Goal: Task Accomplishment & Management: Manage account settings

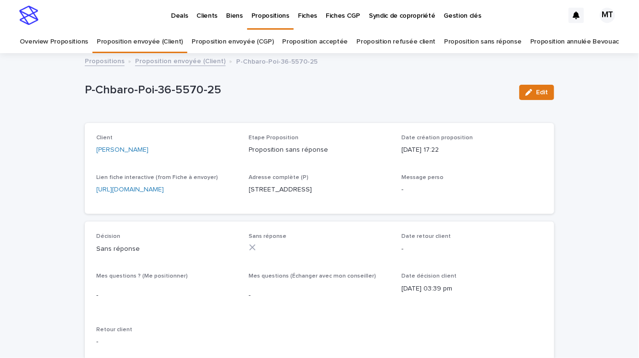
click at [199, 64] on link "Proposition envoyée (Client)" at bounding box center [180, 60] width 91 height 11
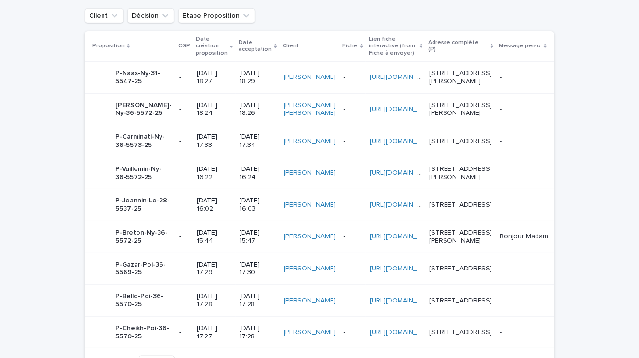
scroll to position [446, 0]
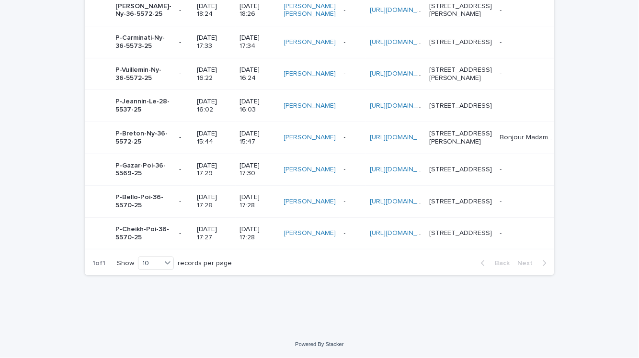
click at [239, 226] on p "[DATE] 17:28" at bounding box center [257, 234] width 36 height 16
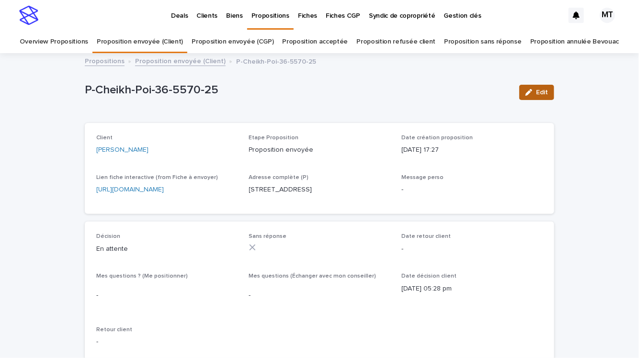
click at [544, 92] on span "Edit" at bounding box center [542, 92] width 12 height 7
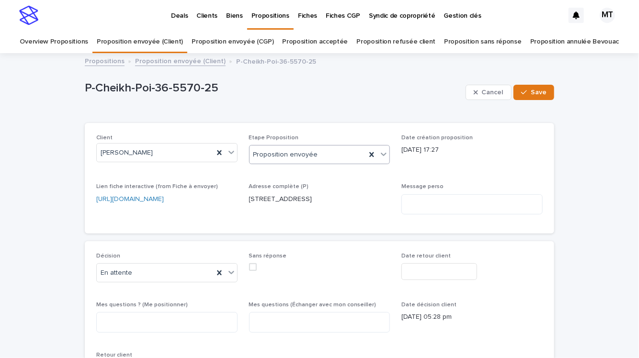
click at [318, 156] on div "Proposition envoyée" at bounding box center [308, 155] width 117 height 16
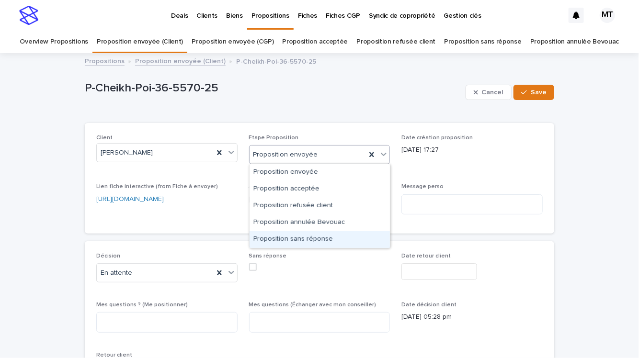
click at [316, 241] on div "Proposition sans réponse" at bounding box center [320, 239] width 140 height 17
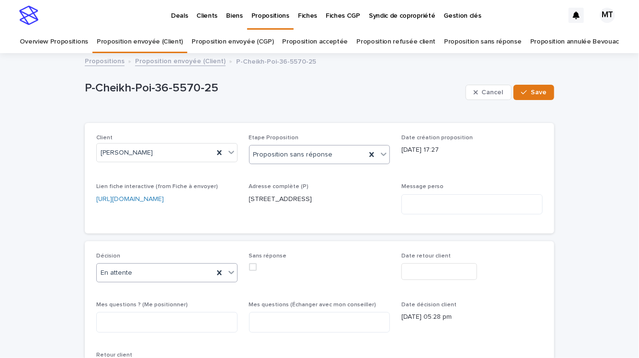
click at [176, 277] on div "En attente" at bounding box center [155, 273] width 117 height 16
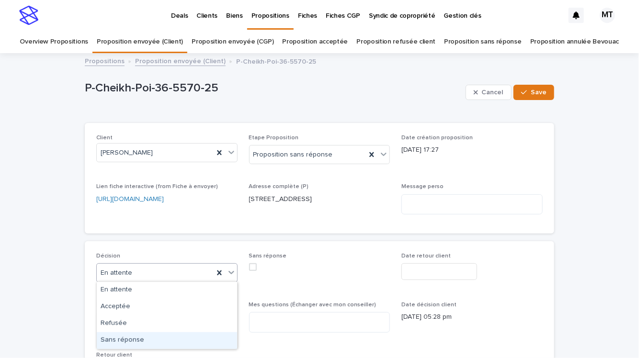
click at [172, 332] on div "Sans réponse" at bounding box center [167, 340] width 140 height 17
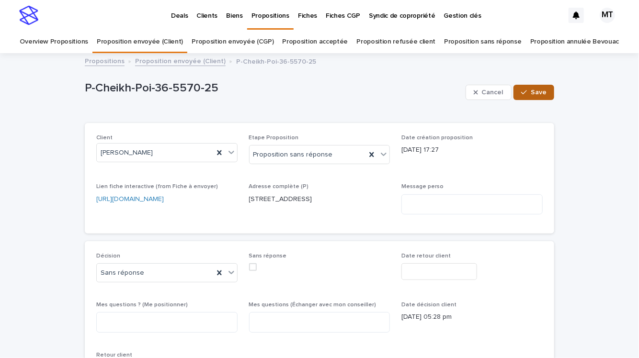
click at [546, 95] on span "Save" at bounding box center [539, 92] width 16 height 7
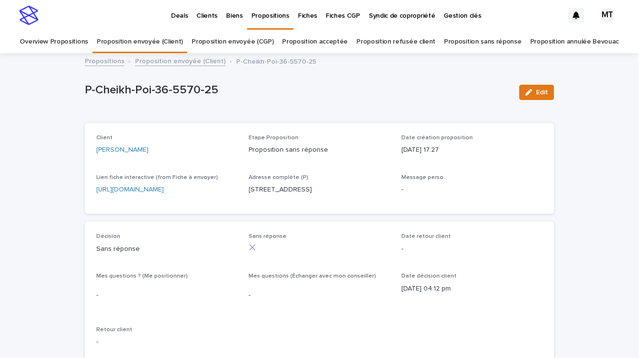
click at [195, 64] on link "Proposition envoyée (Client)" at bounding box center [180, 60] width 91 height 11
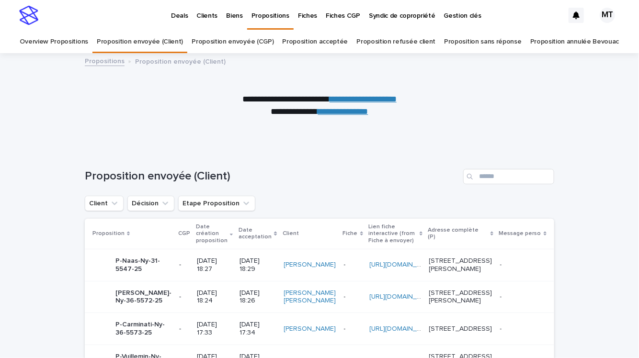
click at [182, 10] on p "Deals" at bounding box center [179, 10] width 17 height 20
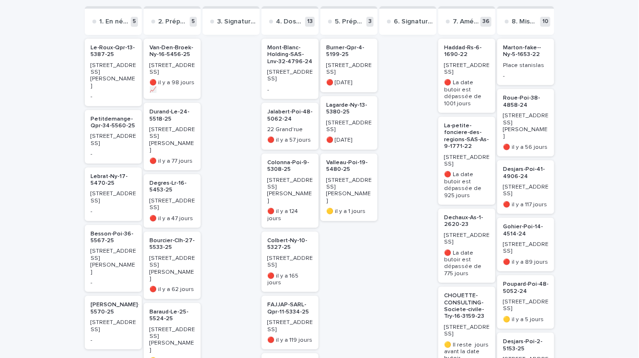
scroll to position [173, 0]
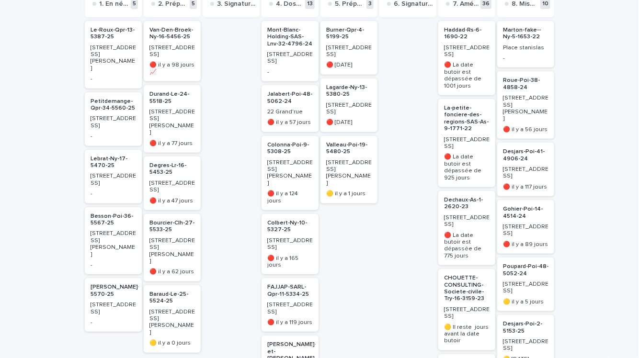
click at [110, 173] on p "[STREET_ADDRESS]" at bounding box center [114, 180] width 46 height 14
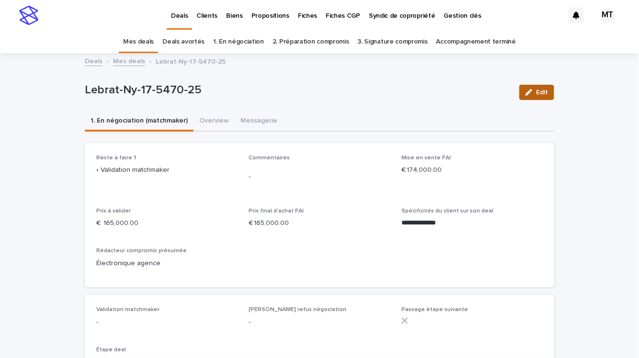
click at [537, 97] on button "Edit" at bounding box center [536, 92] width 35 height 15
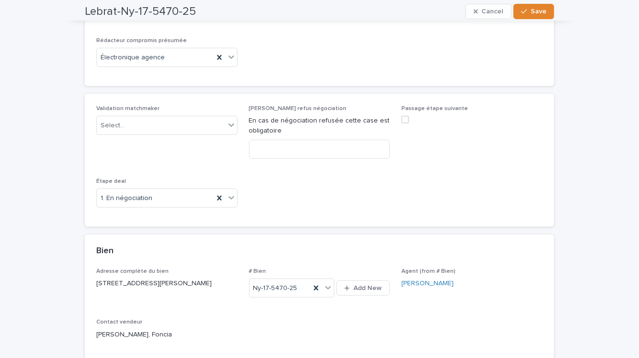
scroll to position [264, 0]
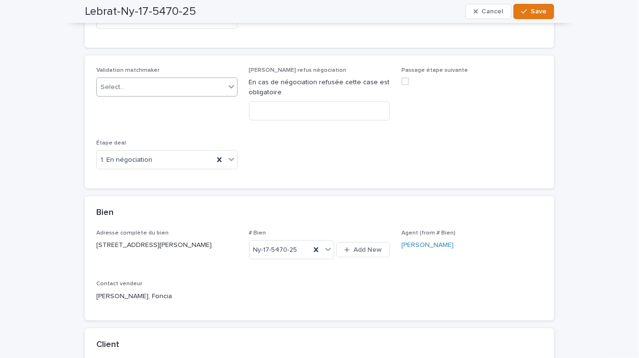
click at [177, 84] on div "Select..." at bounding box center [161, 88] width 128 height 16
click at [179, 108] on div "Oui" at bounding box center [167, 104] width 140 height 17
click at [403, 78] on span at bounding box center [405, 82] width 8 height 8
click at [538, 6] on button "Save" at bounding box center [533, 11] width 41 height 15
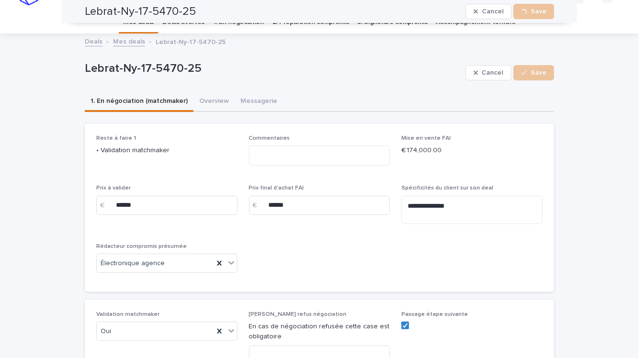
scroll to position [0, 0]
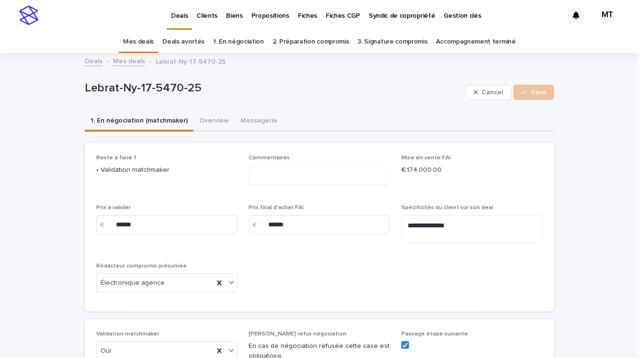
click at [131, 62] on link "Mes deals" at bounding box center [129, 60] width 32 height 11
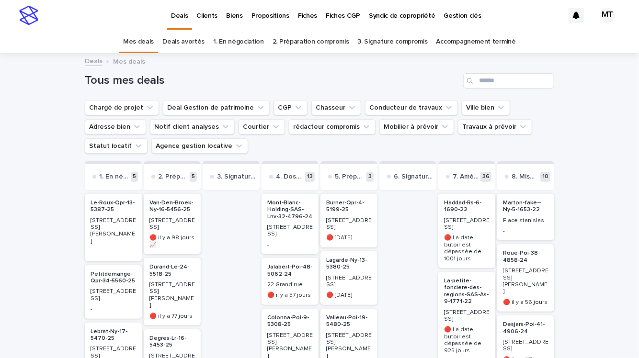
click at [263, 11] on p "Propositions" at bounding box center [270, 10] width 38 height 20
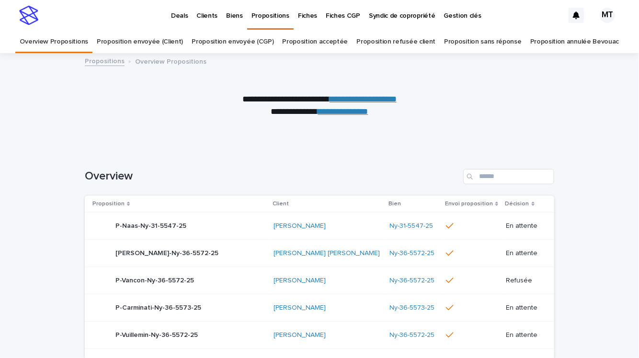
click at [180, 47] on link "Proposition envoyée (Client)" at bounding box center [140, 42] width 86 height 23
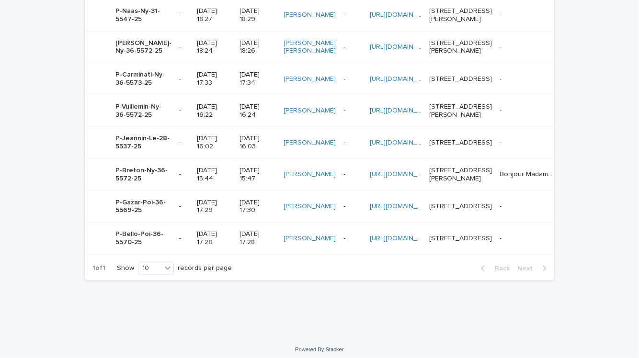
scroll to position [398, 0]
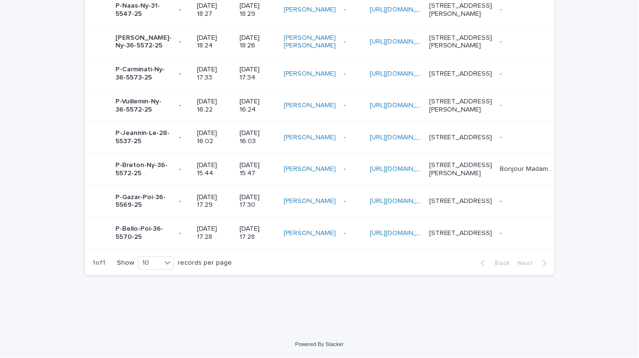
click at [239, 225] on p "[DATE] 17:28" at bounding box center [257, 233] width 36 height 16
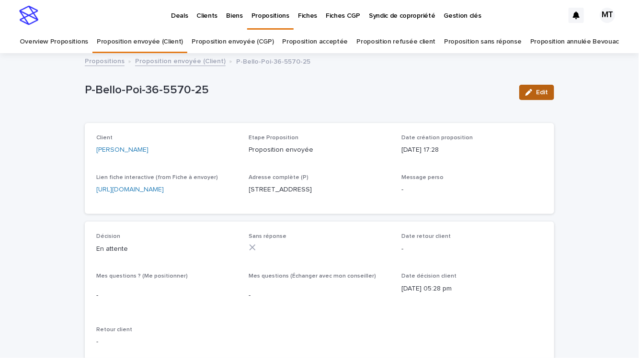
click at [531, 96] on button "Edit" at bounding box center [536, 92] width 35 height 15
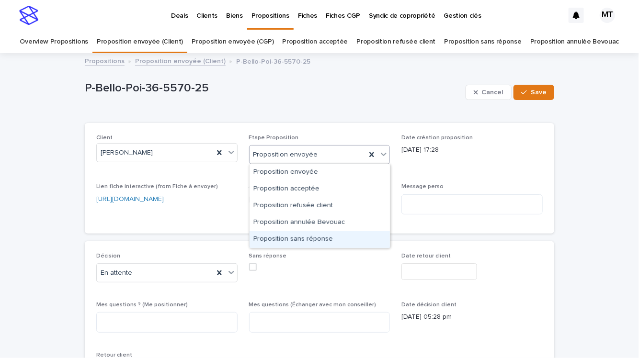
click at [294, 234] on div "Proposition sans réponse" at bounding box center [320, 239] width 140 height 17
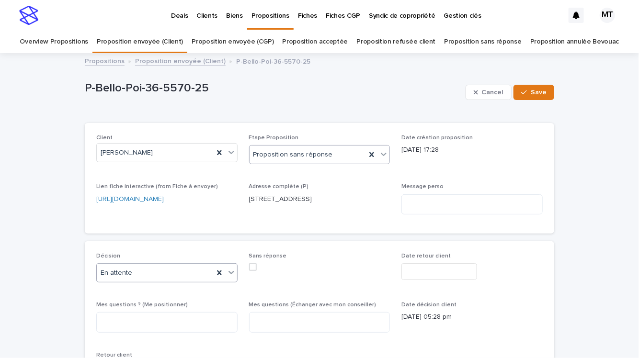
click at [191, 266] on div "En attente" at bounding box center [155, 273] width 117 height 16
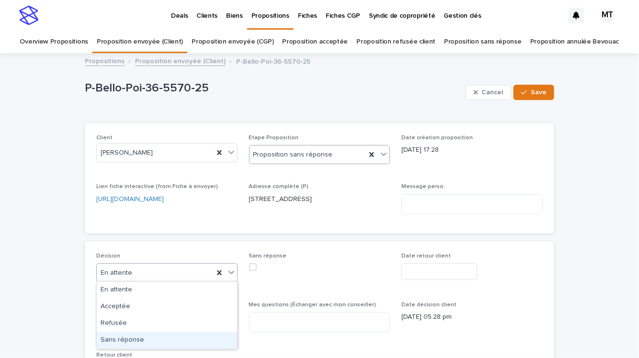
click at [177, 335] on div "Sans réponse" at bounding box center [167, 340] width 140 height 17
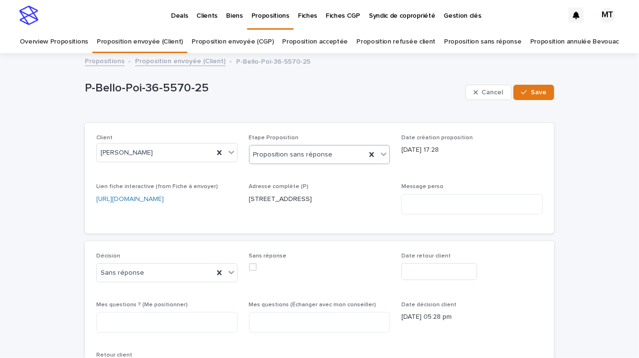
click at [530, 100] on div "Cancel Save" at bounding box center [510, 92] width 89 height 38
click at [532, 93] on span "Save" at bounding box center [539, 92] width 16 height 7
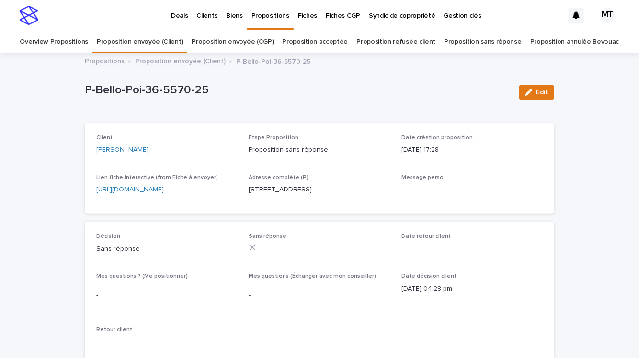
click at [187, 65] on link "Proposition envoyée (Client)" at bounding box center [180, 60] width 91 height 11
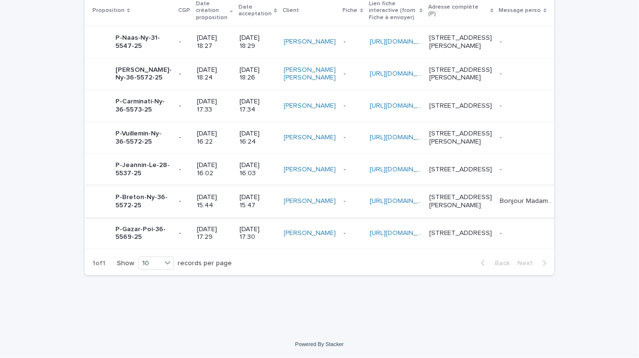
scroll to position [277, 0]
click at [239, 242] on div "[DATE] 17:30" at bounding box center [257, 233] width 36 height 18
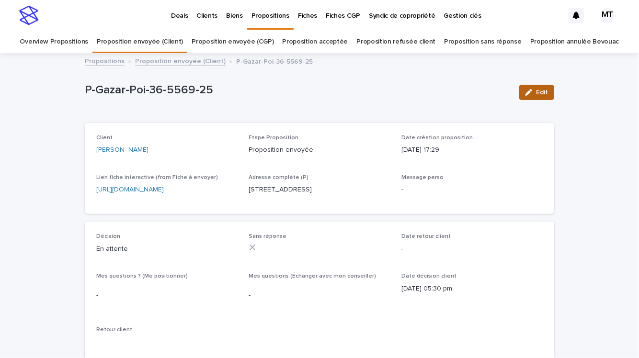
click at [550, 93] on button "Edit" at bounding box center [536, 92] width 35 height 15
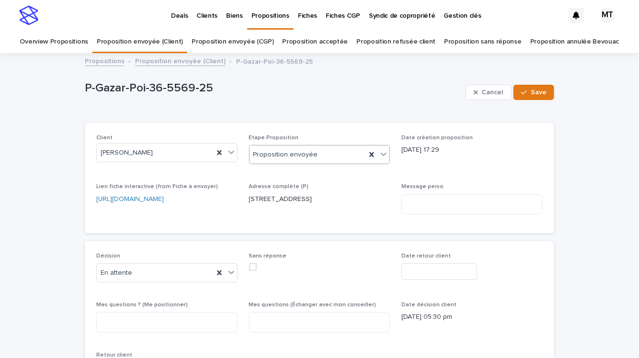
click at [337, 153] on div "Proposition envoyée" at bounding box center [308, 155] width 117 height 16
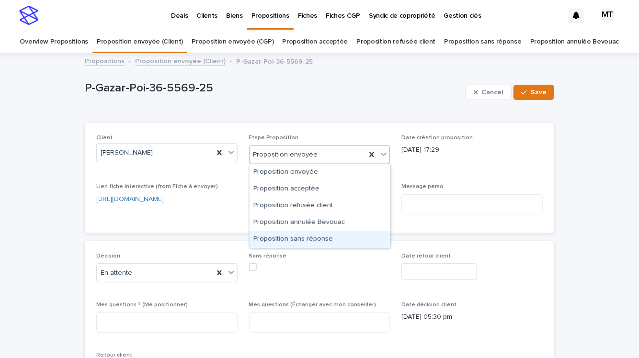
click at [306, 232] on div "Proposition sans réponse" at bounding box center [320, 239] width 140 height 17
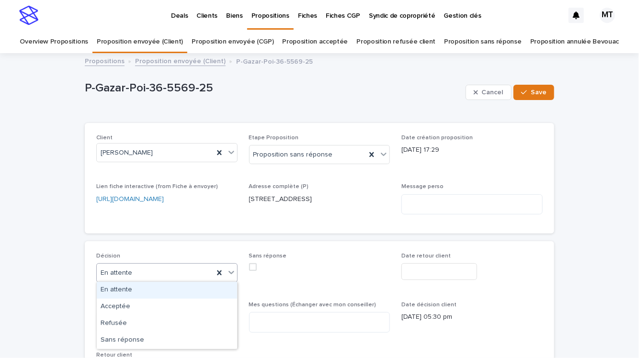
click at [170, 275] on div "En attente" at bounding box center [155, 273] width 117 height 16
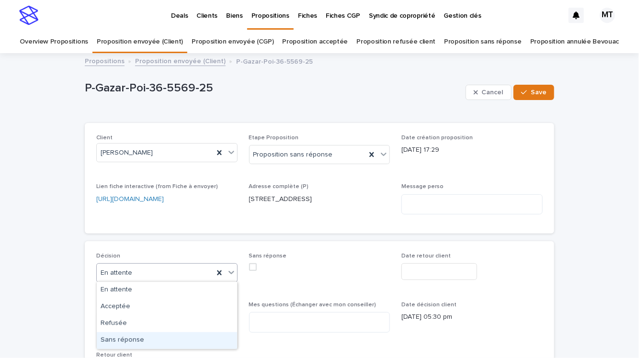
click at [171, 340] on div "Sans réponse" at bounding box center [167, 340] width 140 height 17
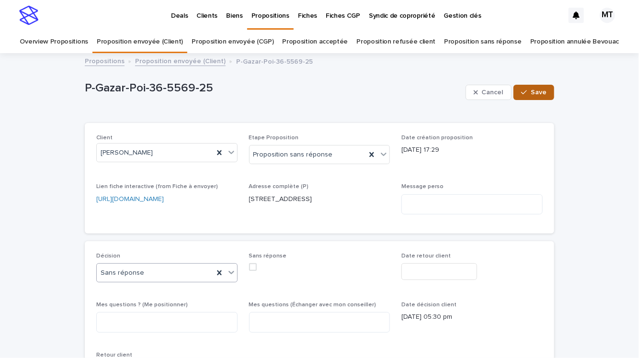
click at [532, 97] on button "Save" at bounding box center [533, 92] width 41 height 15
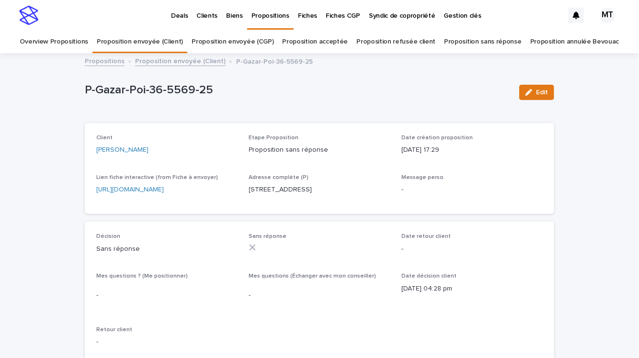
click at [202, 63] on link "Proposition envoyée (Client)" at bounding box center [180, 60] width 91 height 11
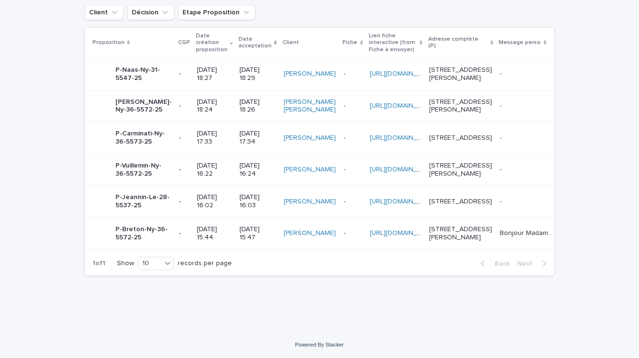
scroll to position [303, 0]
click at [210, 218] on td "[DATE] 15:44" at bounding box center [214, 233] width 43 height 32
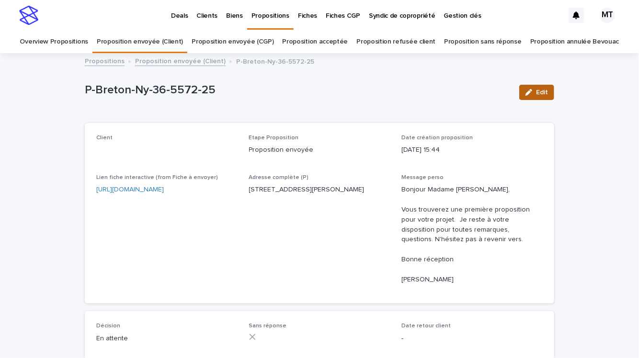
click at [538, 88] on button "Edit" at bounding box center [536, 92] width 35 height 15
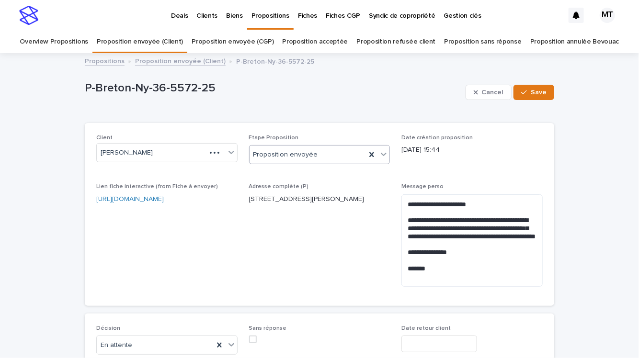
click at [337, 151] on div "Proposition envoyée" at bounding box center [308, 155] width 117 height 16
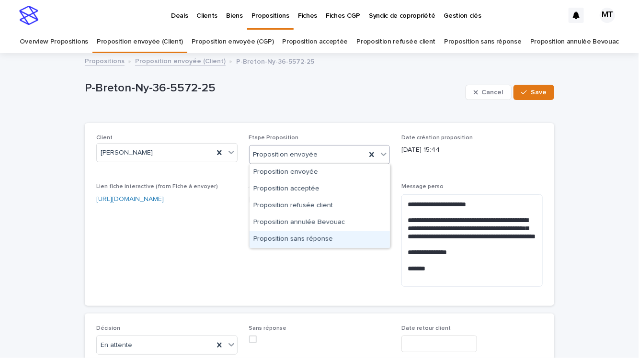
click at [294, 240] on div "Proposition sans réponse" at bounding box center [320, 239] width 140 height 17
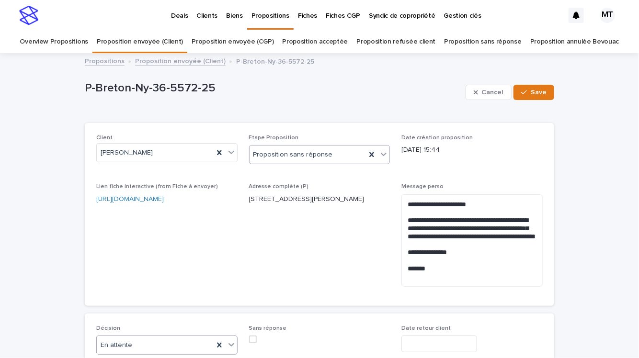
click at [142, 343] on div "En attente" at bounding box center [155, 346] width 117 height 16
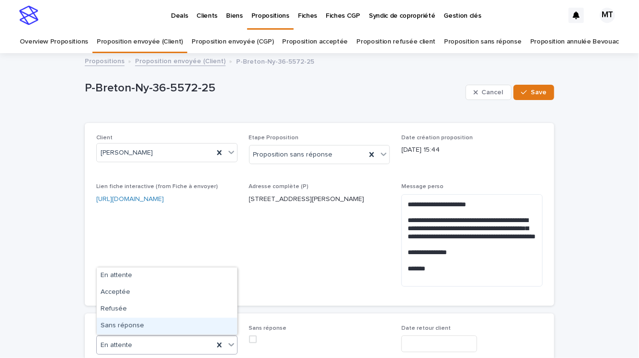
click at [145, 326] on div "Sans réponse" at bounding box center [167, 326] width 140 height 17
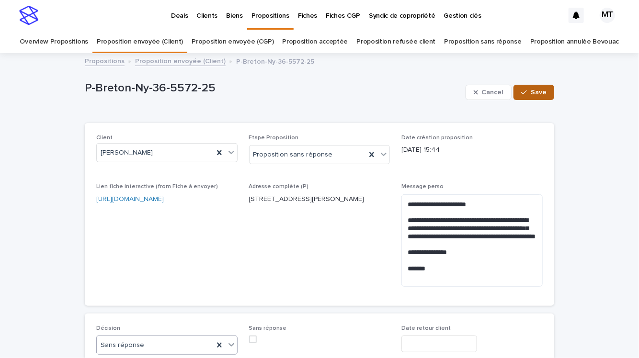
click at [545, 91] on span "Save" at bounding box center [539, 92] width 16 height 7
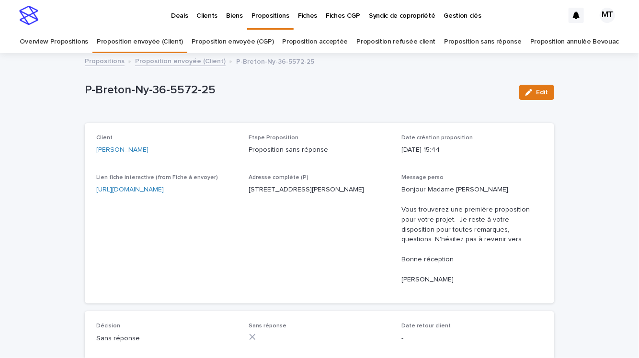
click at [207, 62] on link "Proposition envoyée (Client)" at bounding box center [180, 60] width 91 height 11
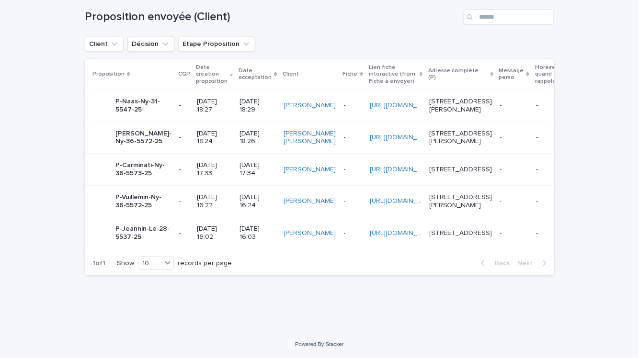
scroll to position [223, 0]
click at [239, 241] on p "[DATE] 16:03" at bounding box center [257, 233] width 36 height 16
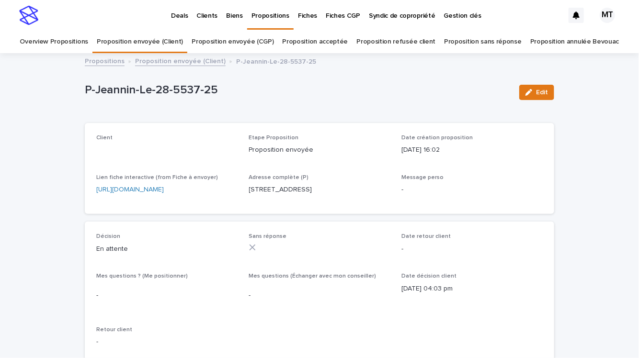
click at [547, 90] on span "Edit" at bounding box center [542, 92] width 12 height 7
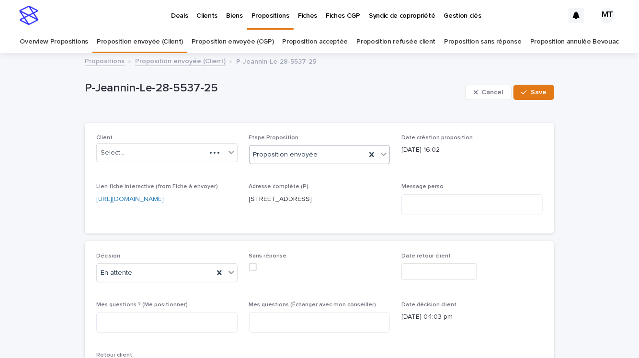
click at [323, 153] on div "Proposition envoyée" at bounding box center [308, 155] width 117 height 16
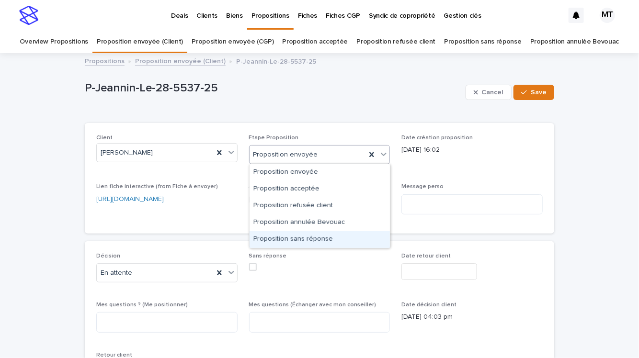
click at [298, 239] on div "Proposition sans réponse" at bounding box center [320, 239] width 140 height 17
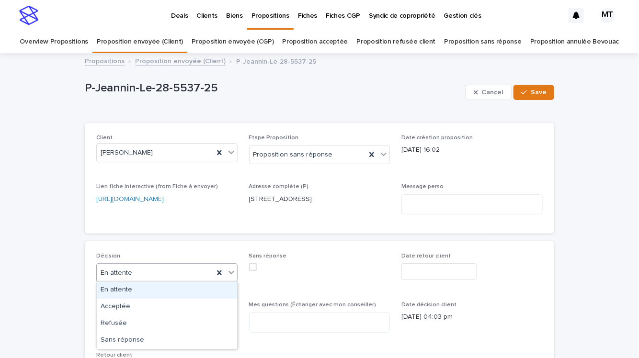
click at [181, 271] on div "En attente" at bounding box center [155, 273] width 117 height 16
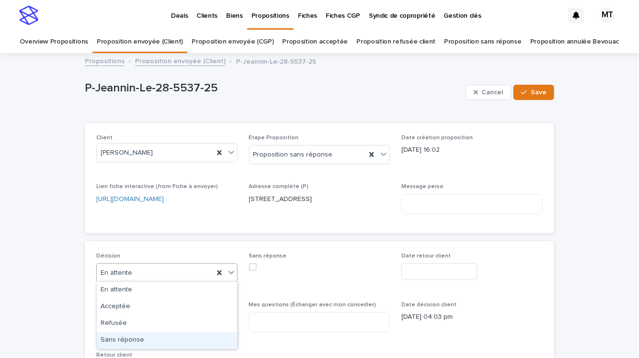
click at [171, 338] on div "Sans réponse" at bounding box center [167, 340] width 140 height 17
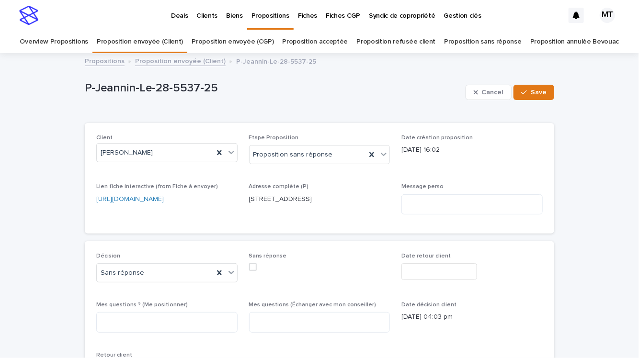
click at [530, 101] on div "Cancel Save" at bounding box center [510, 92] width 89 height 38
click at [205, 63] on link "Proposition envoyée (Client)" at bounding box center [180, 60] width 91 height 11
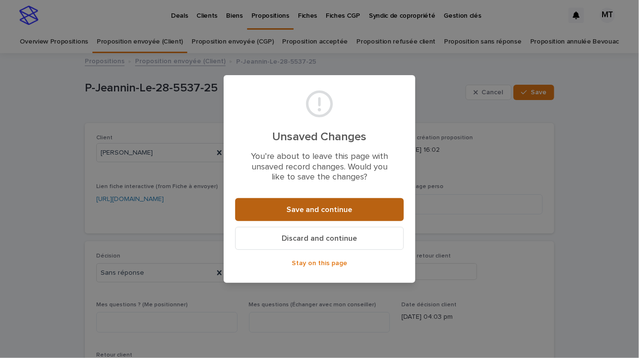
click at [319, 211] on span "Save and continue" at bounding box center [320, 210] width 66 height 8
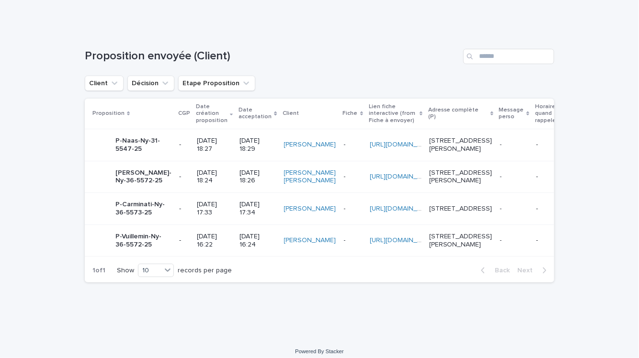
scroll to position [207, 0]
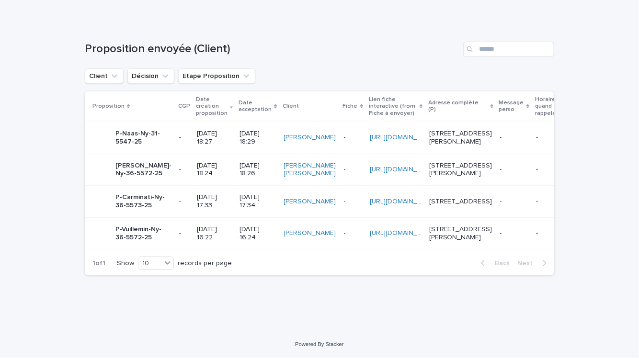
click at [236, 217] on td "[DATE] 16:24" at bounding box center [258, 233] width 44 height 32
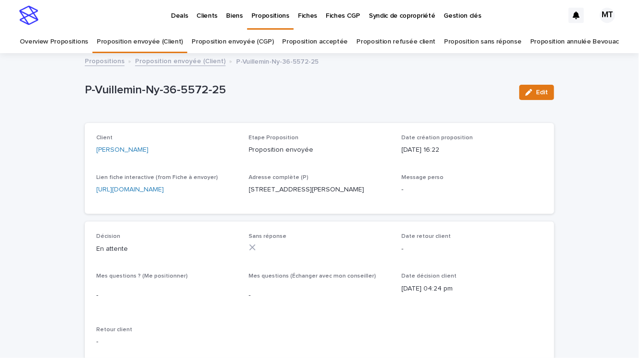
click at [538, 90] on span "Edit" at bounding box center [542, 92] width 12 height 7
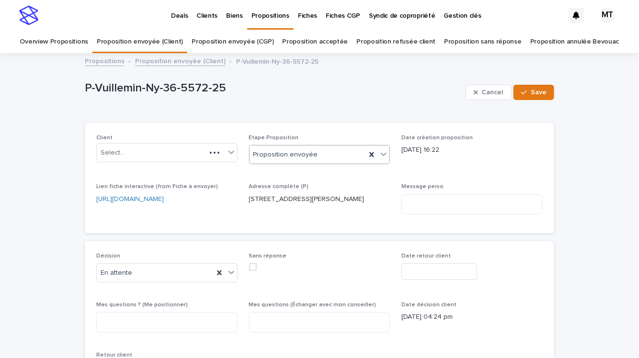
click at [309, 147] on div "Proposition envoyée" at bounding box center [308, 155] width 117 height 16
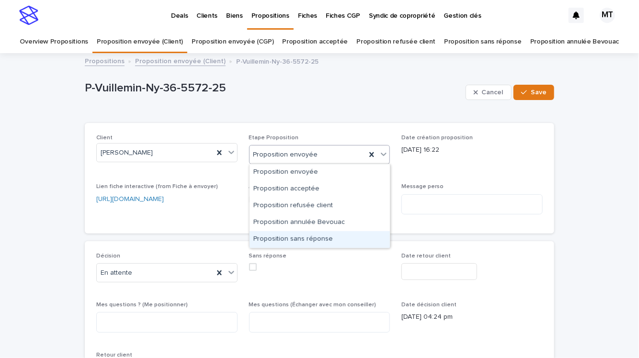
click at [291, 234] on div "Proposition sans réponse" at bounding box center [320, 239] width 140 height 17
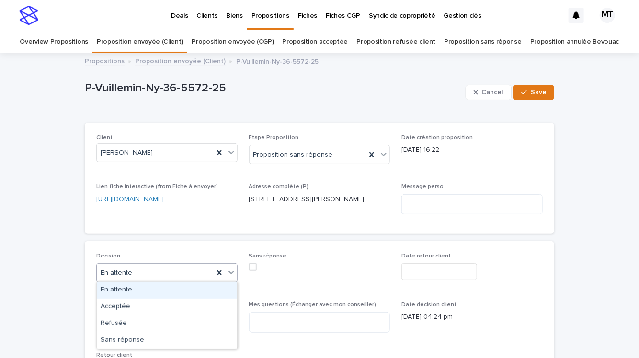
click at [170, 265] on div "En attente" at bounding box center [155, 273] width 117 height 16
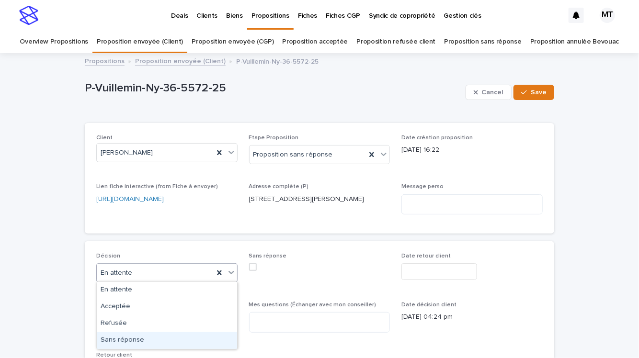
click at [157, 339] on div "Sans réponse" at bounding box center [167, 340] width 140 height 17
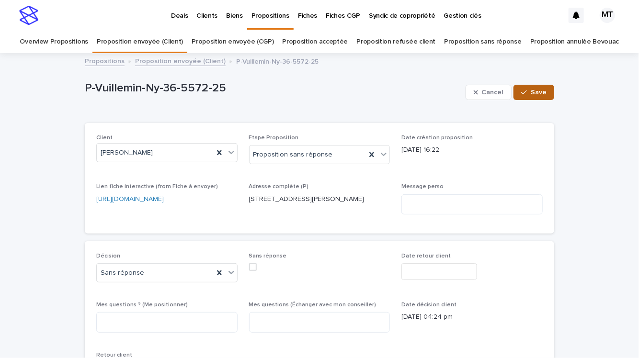
click at [539, 88] on button "Save" at bounding box center [533, 92] width 41 height 15
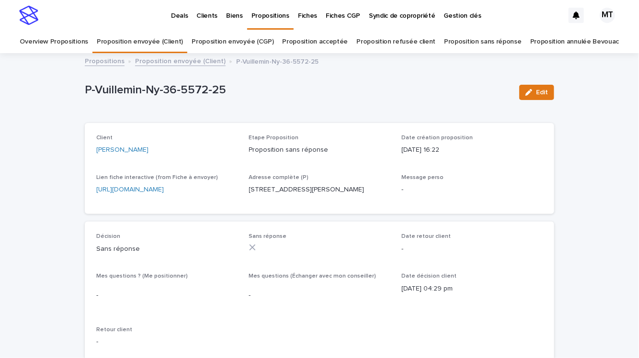
click at [201, 61] on link "Proposition envoyée (Client)" at bounding box center [180, 60] width 91 height 11
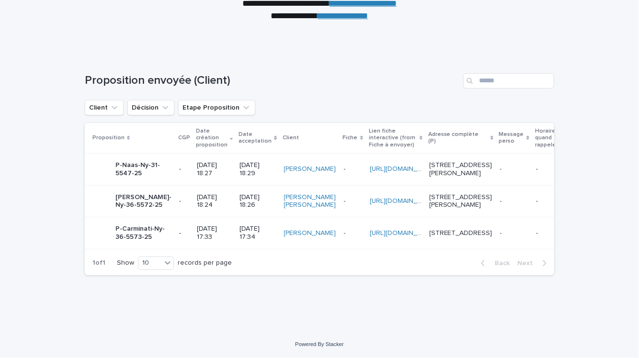
scroll to position [159, 0]
click at [200, 225] on p "[DATE] 17:33" at bounding box center [214, 233] width 35 height 16
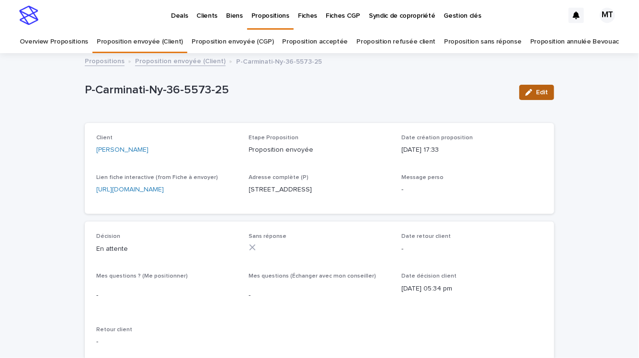
click at [536, 89] on button "Edit" at bounding box center [536, 92] width 35 height 15
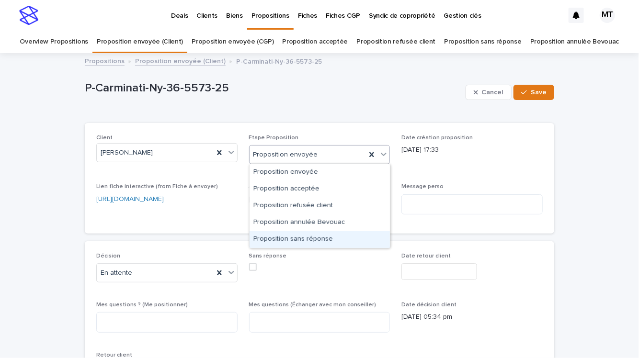
click at [272, 241] on div "Proposition sans réponse" at bounding box center [320, 239] width 140 height 17
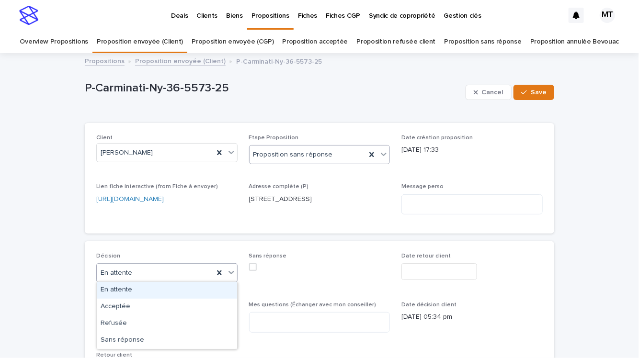
click at [171, 271] on div "En attente" at bounding box center [155, 273] width 117 height 16
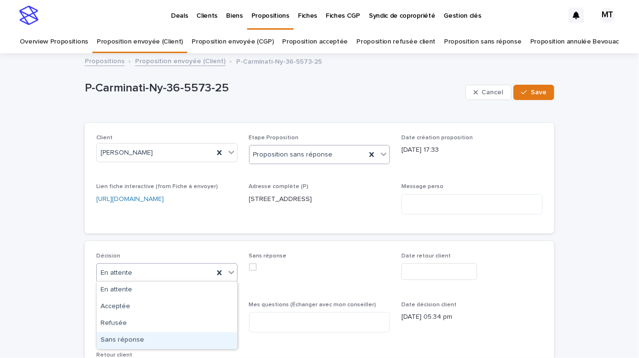
click at [160, 341] on div "Sans réponse" at bounding box center [167, 340] width 140 height 17
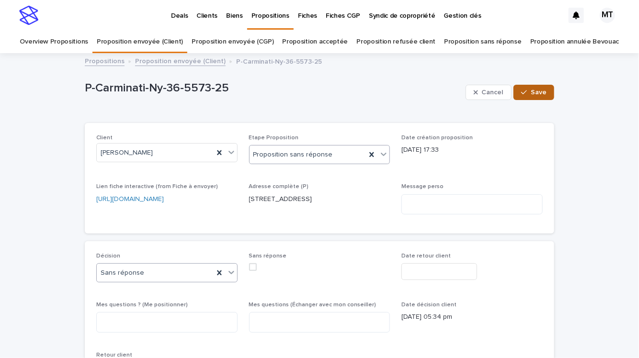
click at [542, 90] on span "Save" at bounding box center [539, 92] width 16 height 7
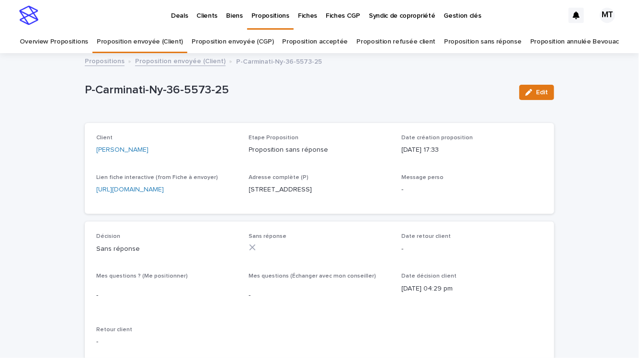
click at [187, 57] on link "Proposition envoyée (Client)" at bounding box center [180, 60] width 91 height 11
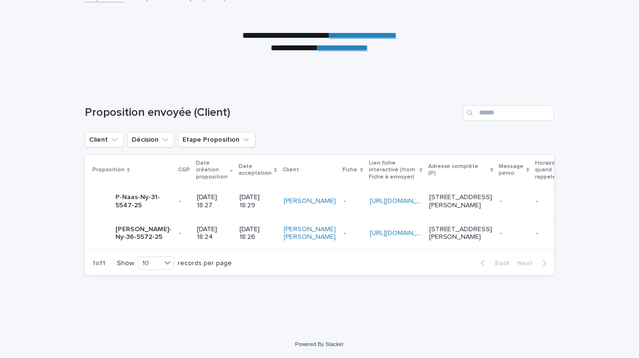
scroll to position [127, 0]
click at [197, 226] on p "[DATE] 18:24" at bounding box center [214, 234] width 35 height 16
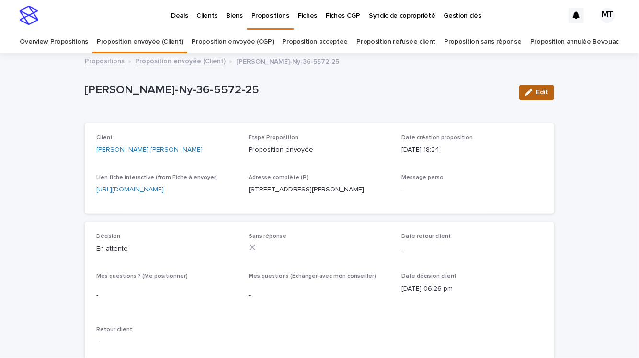
click at [535, 88] on button "Edit" at bounding box center [536, 92] width 35 height 15
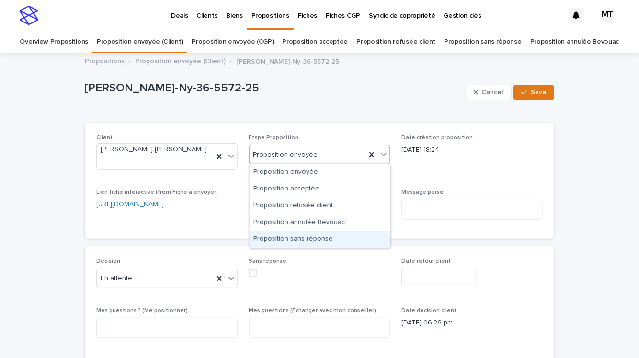
click at [293, 233] on div "Proposition sans réponse" at bounding box center [320, 239] width 140 height 17
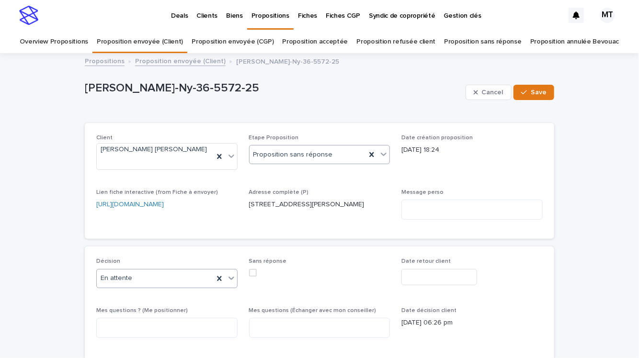
click at [167, 271] on div "En attente" at bounding box center [155, 279] width 117 height 16
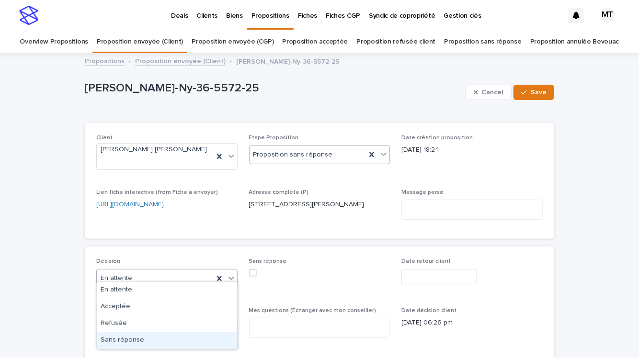
click at [167, 339] on div "Sans réponse" at bounding box center [167, 340] width 140 height 17
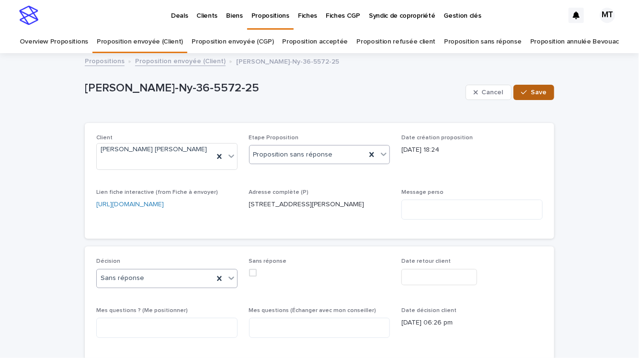
click at [534, 96] on button "Save" at bounding box center [533, 92] width 41 height 15
click at [213, 62] on link "Proposition envoyée (Client)" at bounding box center [180, 60] width 91 height 11
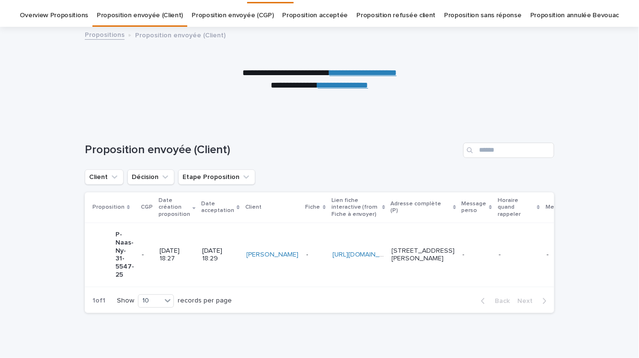
scroll to position [30, 0]
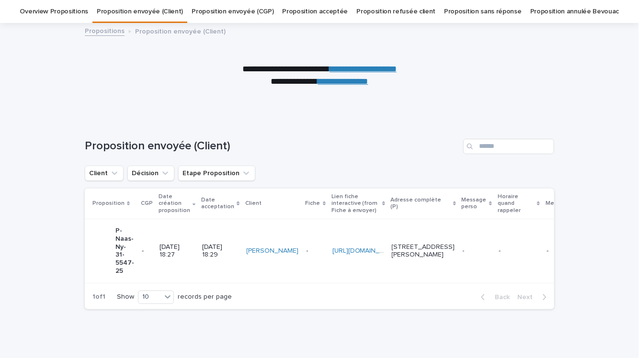
click at [208, 241] on div "[DATE] 18:29" at bounding box center [220, 250] width 36 height 18
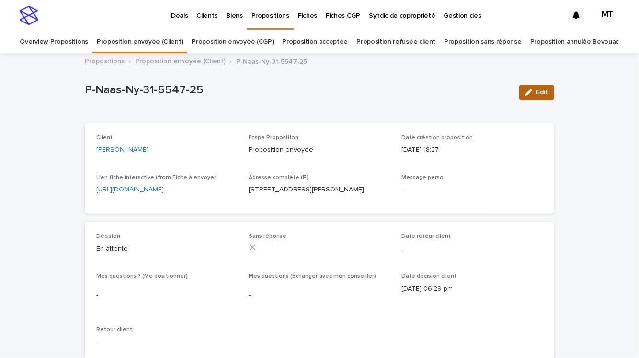
click at [542, 92] on span "Edit" at bounding box center [542, 92] width 12 height 7
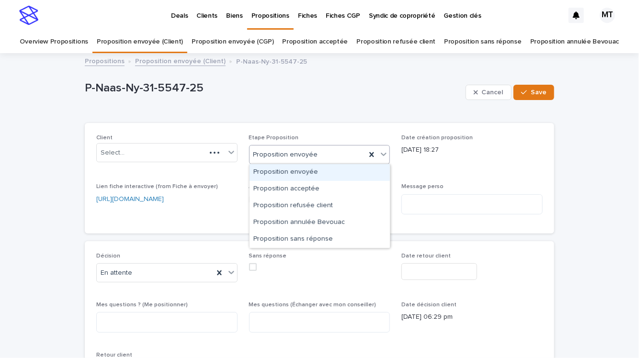
click at [333, 152] on div "Proposition envoyée" at bounding box center [308, 155] width 117 height 16
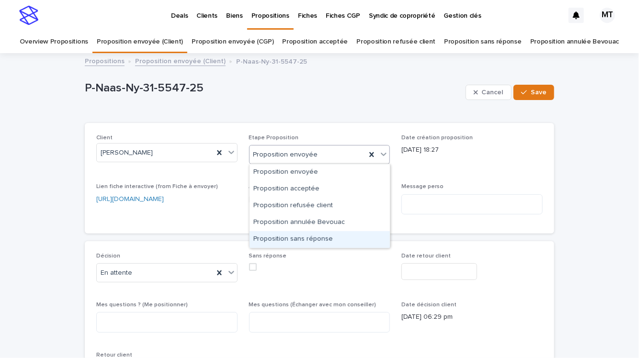
click at [310, 240] on div "Proposition sans réponse" at bounding box center [320, 239] width 140 height 17
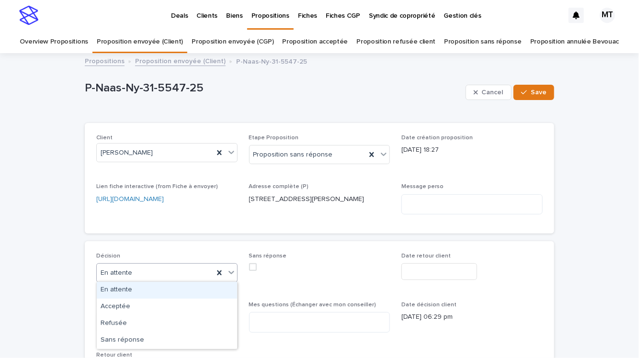
click at [171, 272] on div "En attente" at bounding box center [155, 273] width 117 height 16
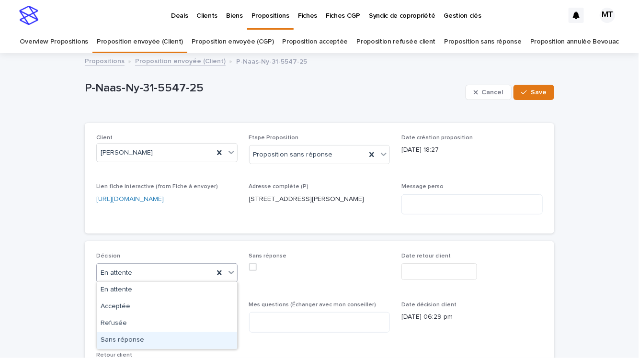
click at [171, 335] on div "Sans réponse" at bounding box center [167, 340] width 140 height 17
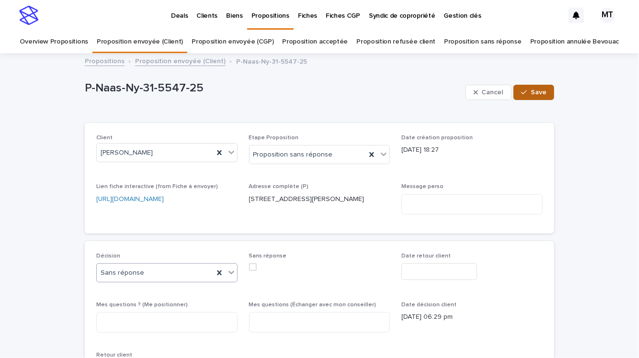
click at [539, 89] on span "Save" at bounding box center [539, 92] width 16 height 7
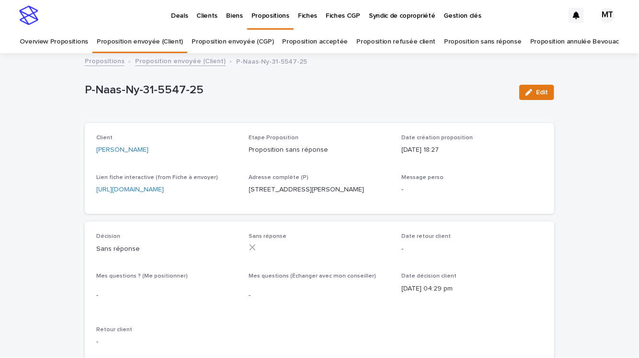
click at [192, 63] on link "Proposition envoyée (Client)" at bounding box center [180, 60] width 91 height 11
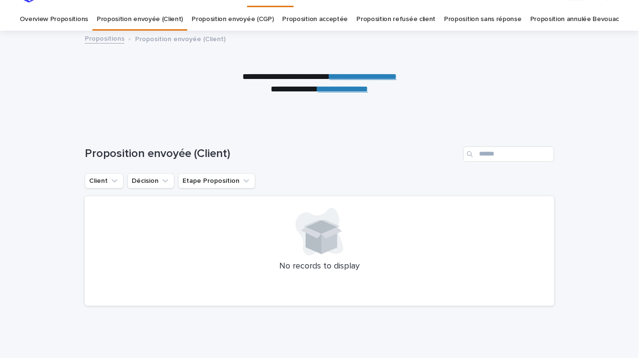
scroll to position [30, 0]
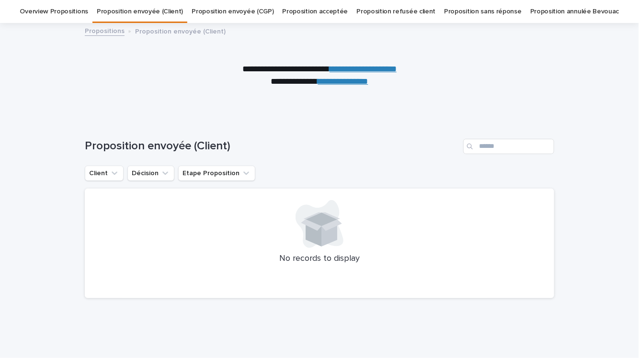
click at [250, 12] on link "Proposition envoyée (CGP)" at bounding box center [233, 11] width 82 height 23
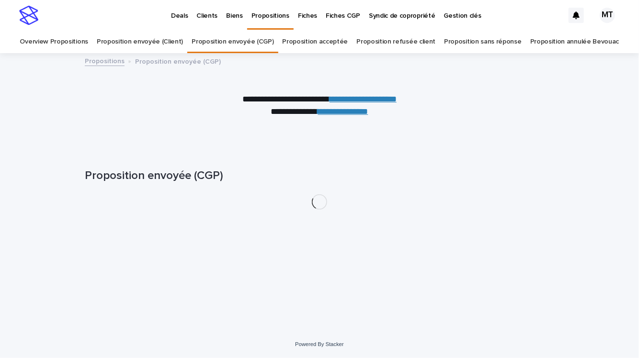
click at [320, 43] on link "Proposition acceptée" at bounding box center [316, 42] width 66 height 23
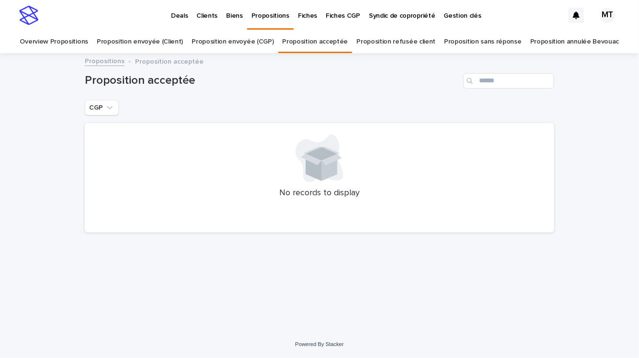
click at [388, 42] on link "Proposition refusée client" at bounding box center [395, 42] width 79 height 23
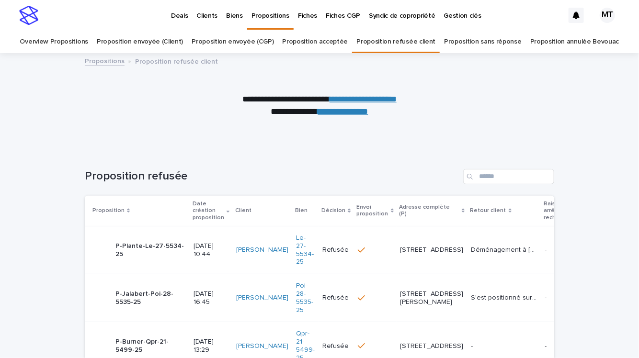
click at [202, 17] on p "Clients" at bounding box center [206, 10] width 21 height 20
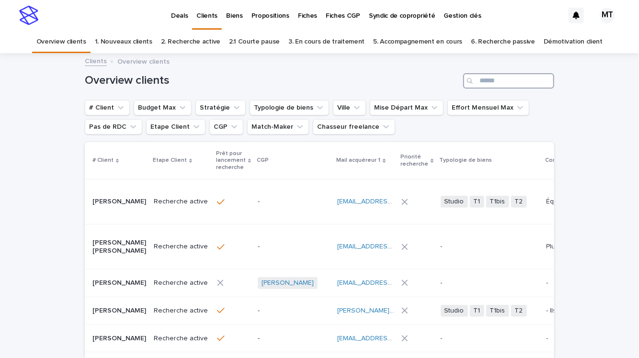
click at [509, 80] on input "Search" at bounding box center [508, 80] width 91 height 15
type input "******"
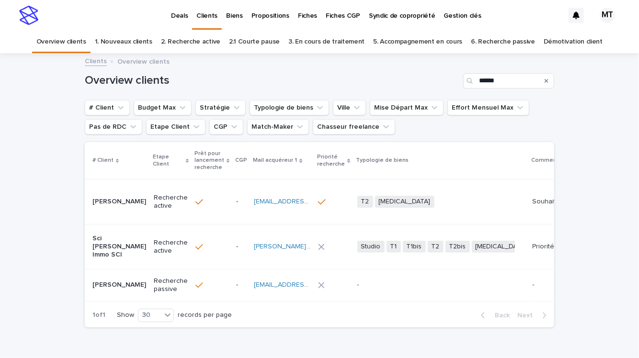
click at [432, 199] on div "T2 [MEDICAL_DATA] + 0" at bounding box center [441, 202] width 168 height 12
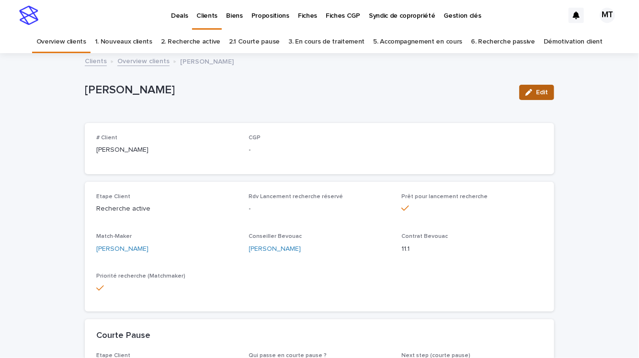
click at [538, 92] on span "Edit" at bounding box center [542, 92] width 12 height 7
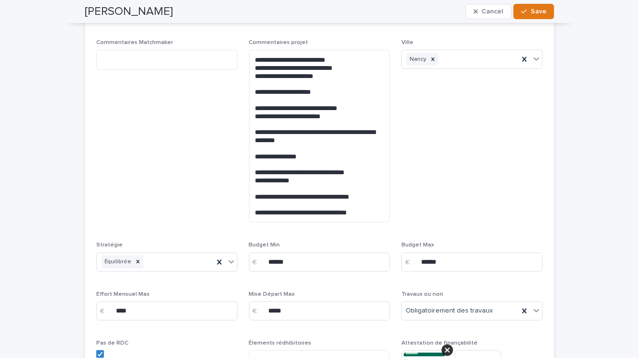
scroll to position [1747, 0]
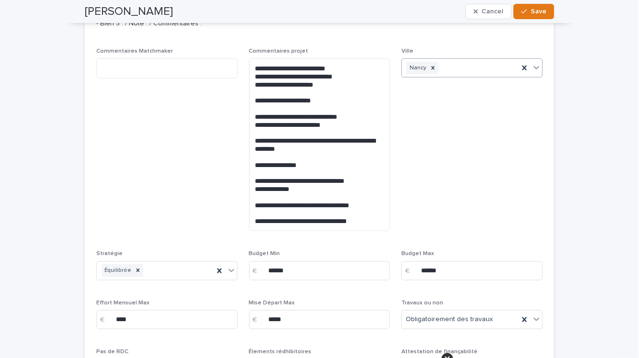
click at [479, 77] on div "Nancy" at bounding box center [460, 68] width 117 height 17
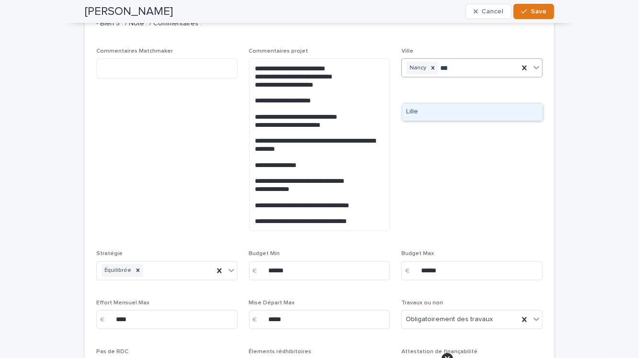
type input "*****"
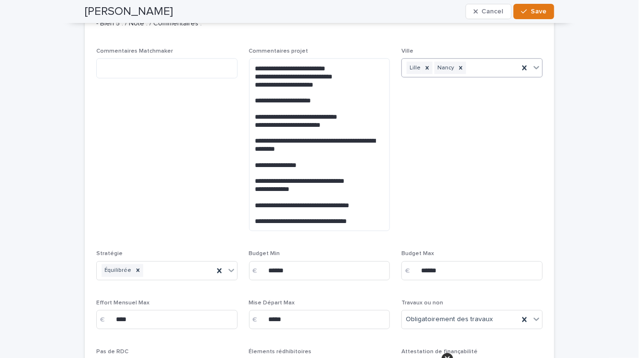
click at [488, 77] on div "Lille [PERSON_NAME]" at bounding box center [460, 68] width 117 height 17
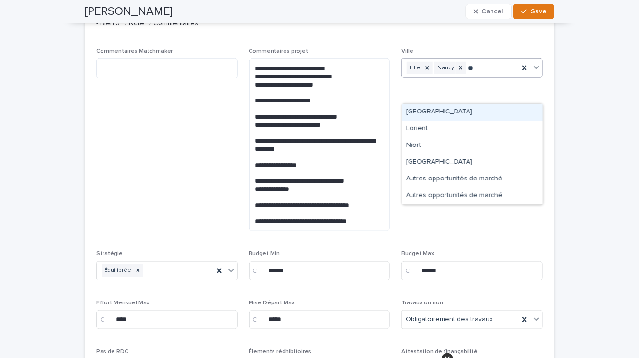
type input "***"
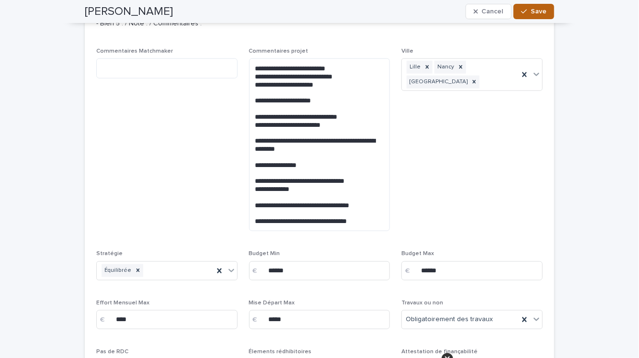
click at [533, 11] on span "Save" at bounding box center [539, 11] width 16 height 7
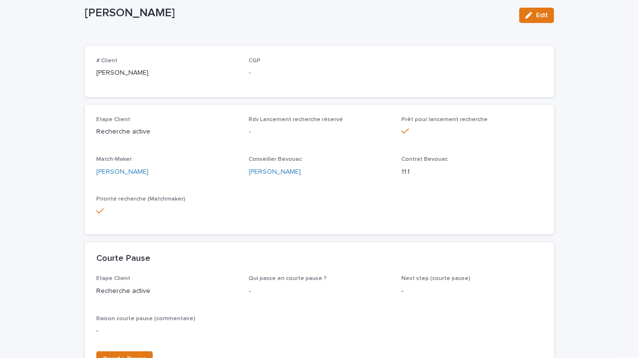
scroll to position [0, 0]
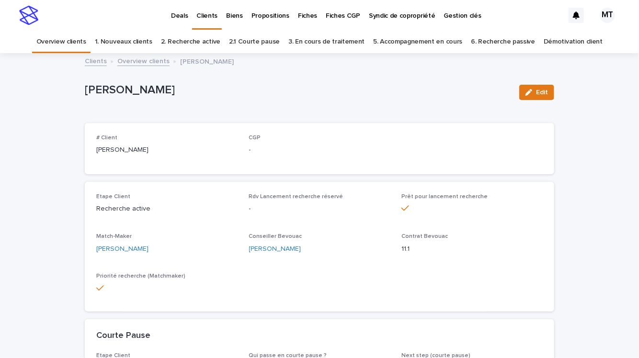
click at [161, 58] on link "Overview clients" at bounding box center [143, 60] width 52 height 11
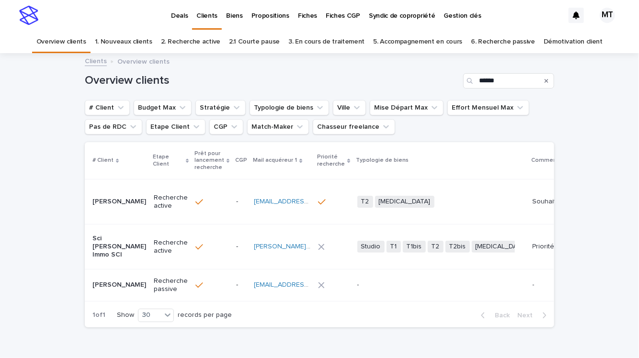
click at [549, 80] on div "Search" at bounding box center [546, 80] width 15 height 15
click at [546, 80] on icon "Search" at bounding box center [547, 81] width 4 height 4
click at [501, 80] on input "Search" at bounding box center [508, 80] width 91 height 15
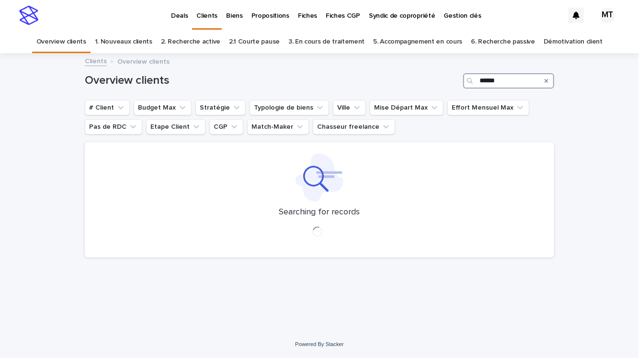
type input "******"
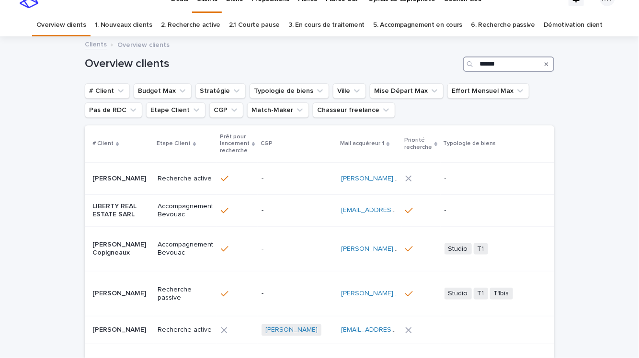
scroll to position [22, 0]
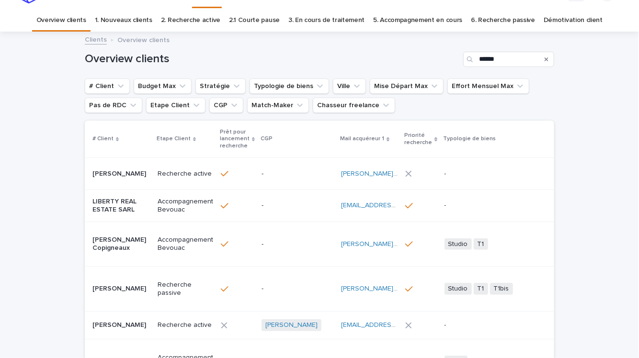
click at [301, 173] on p "-" at bounding box center [298, 174] width 72 height 8
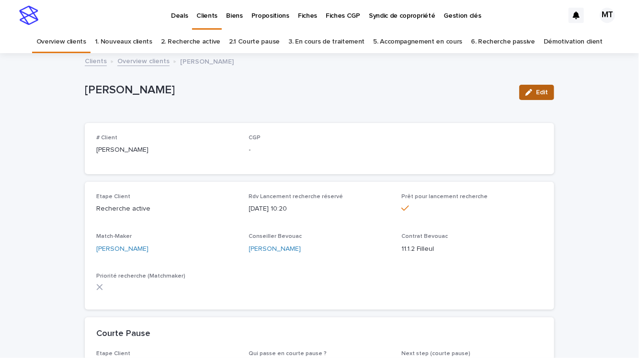
click at [543, 89] on span "Edit" at bounding box center [542, 92] width 12 height 7
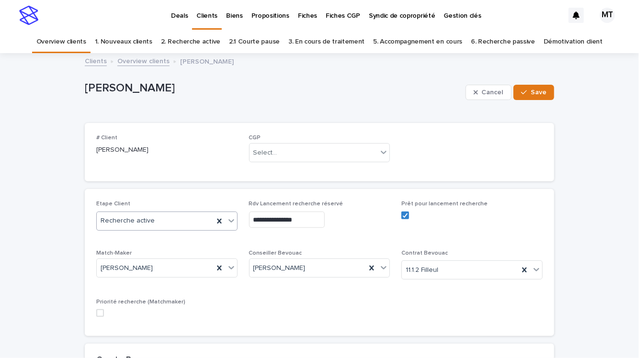
click at [176, 216] on div "Recherche active" at bounding box center [155, 221] width 117 height 16
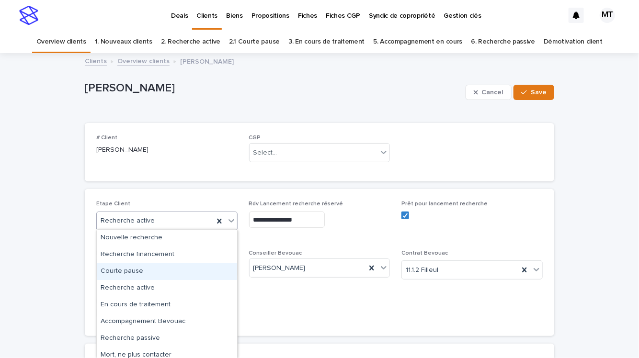
click at [153, 273] on div "Courte pause" at bounding box center [167, 271] width 140 height 17
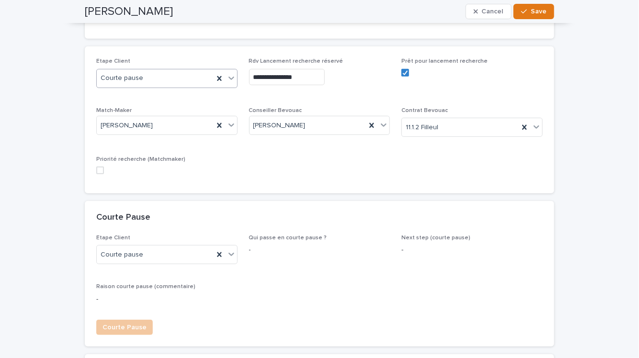
scroll to position [144, 0]
click at [535, 16] on button "Save" at bounding box center [533, 11] width 41 height 15
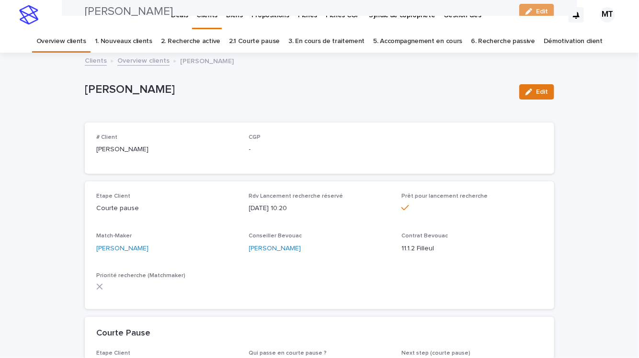
scroll to position [0, 0]
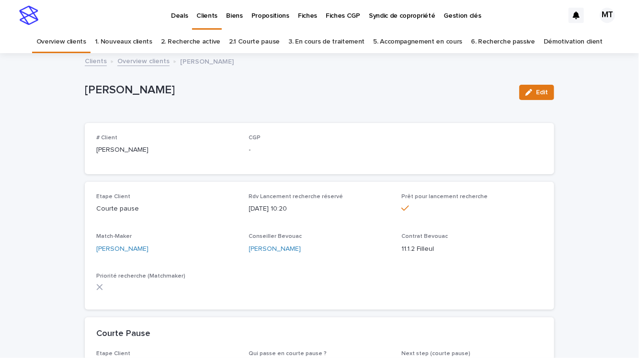
click at [159, 63] on link "Overview clients" at bounding box center [143, 60] width 52 height 11
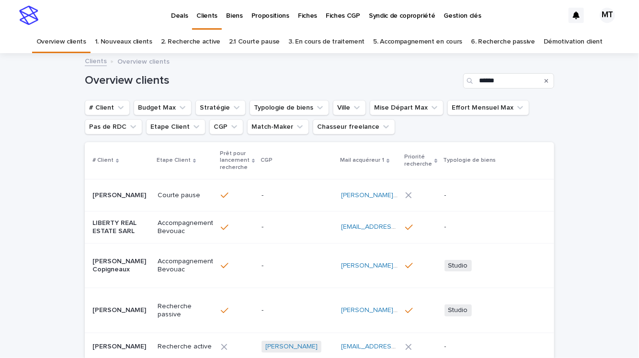
click at [157, 60] on div "Overview clients ******" at bounding box center [319, 77] width 469 height 46
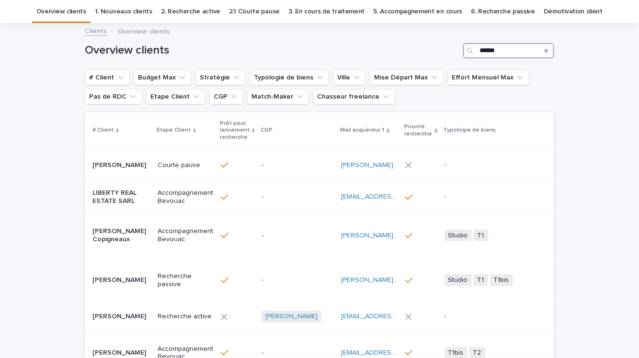
click at [495, 51] on input "******" at bounding box center [508, 50] width 91 height 15
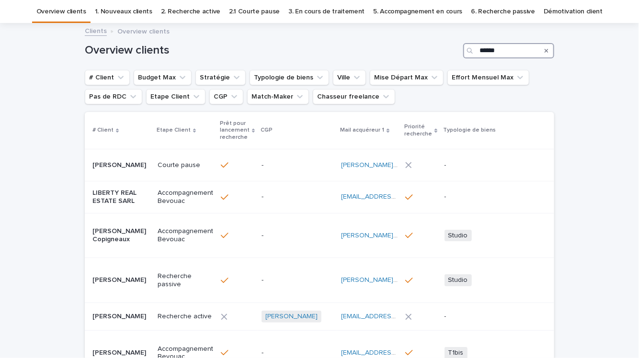
click at [511, 53] on input "******" at bounding box center [508, 50] width 91 height 15
type input "*"
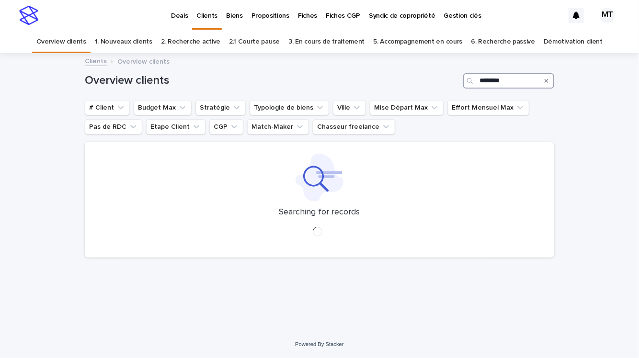
type input "********"
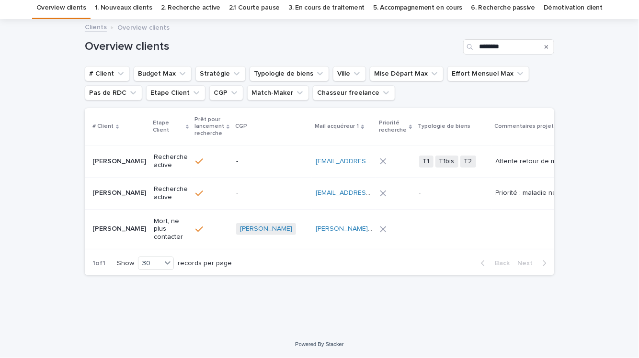
click at [494, 187] on td "Priorité : maladie neuro très grave pension revenu complémentaire équilibré stu…" at bounding box center [529, 193] width 74 height 32
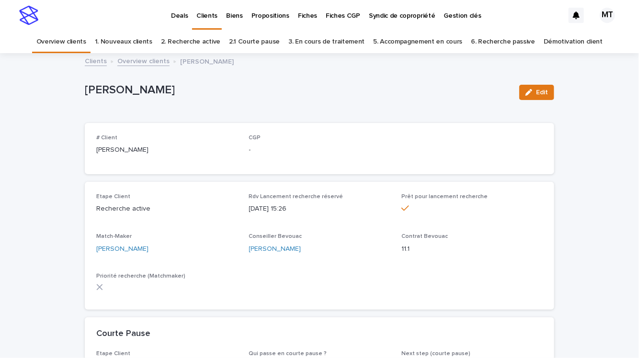
click at [549, 100] on div "Edit" at bounding box center [534, 92] width 39 height 38
click at [540, 92] on span "Edit" at bounding box center [542, 92] width 12 height 7
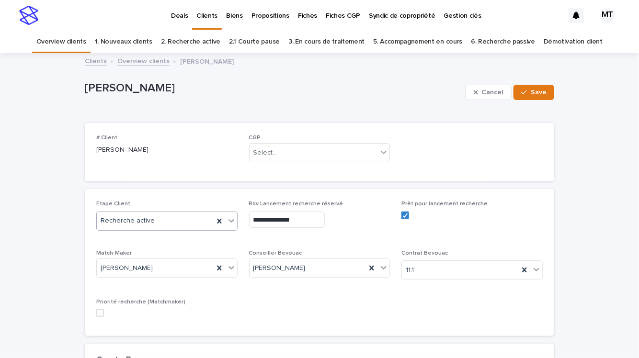
click at [181, 216] on div "Recherche active" at bounding box center [155, 221] width 117 height 16
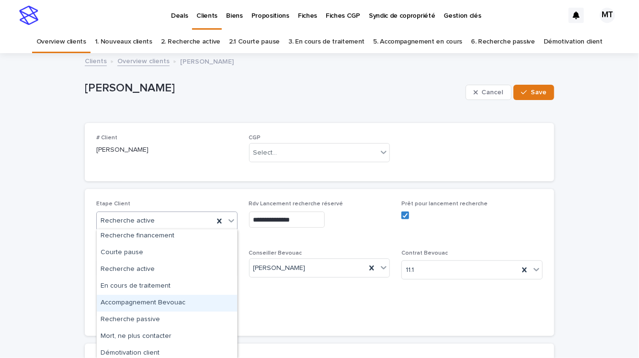
scroll to position [14, 0]
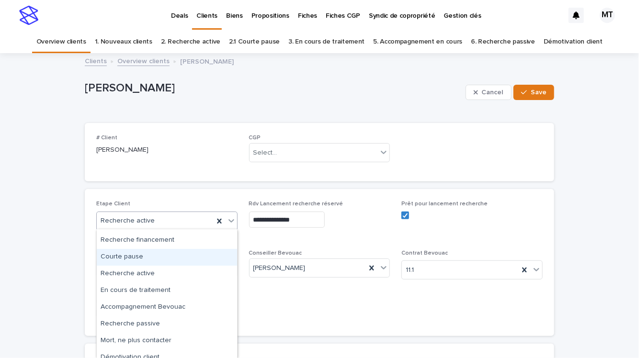
click at [156, 255] on div "Courte pause" at bounding box center [167, 257] width 140 height 17
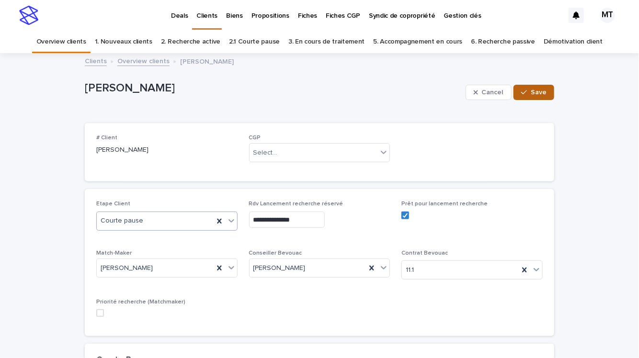
click at [536, 90] on span "Save" at bounding box center [539, 92] width 16 height 7
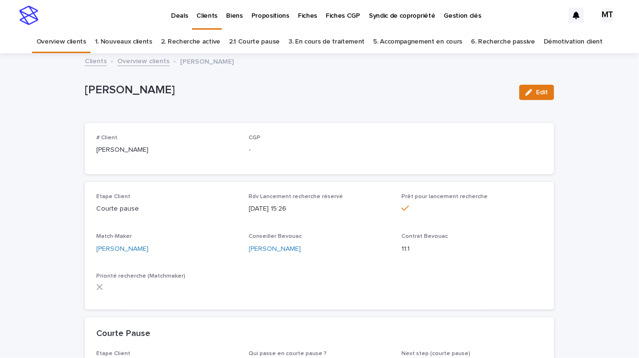
click at [147, 61] on link "Overview clients" at bounding box center [143, 60] width 52 height 11
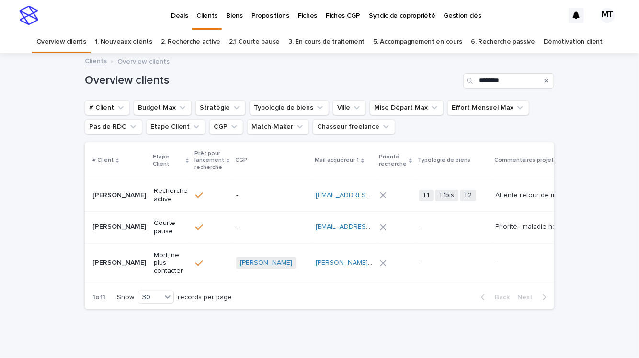
click at [543, 81] on div "Search" at bounding box center [546, 80] width 15 height 15
click at [547, 81] on icon "Search" at bounding box center [547, 81] width 4 height 4
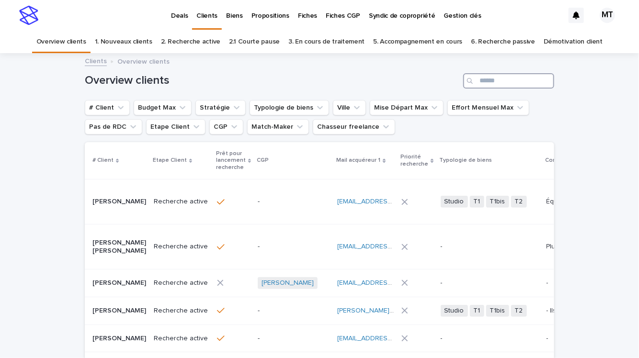
click at [505, 83] on input "Search" at bounding box center [508, 80] width 91 height 15
type input "********"
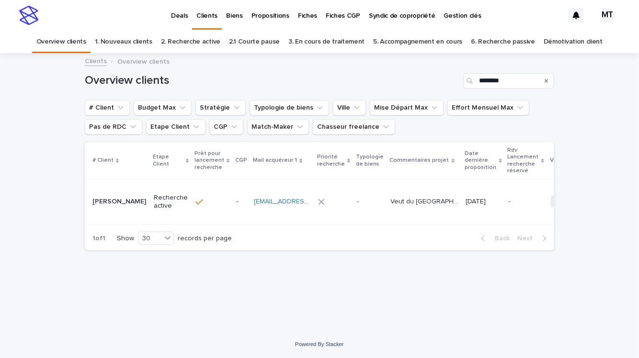
click at [154, 197] on p "Recherche active" at bounding box center [171, 202] width 34 height 16
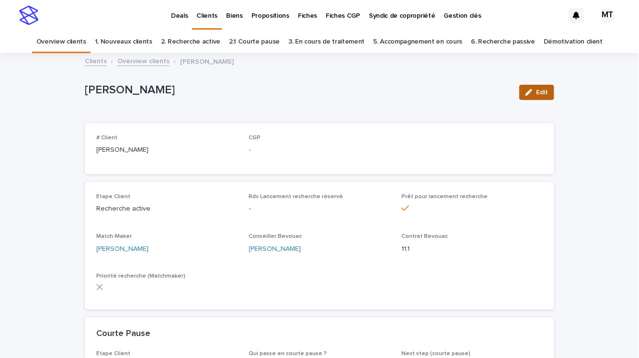
click at [540, 90] on span "Edit" at bounding box center [542, 92] width 12 height 7
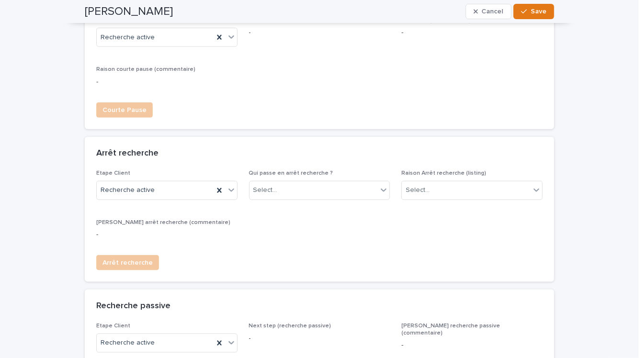
scroll to position [396, 0]
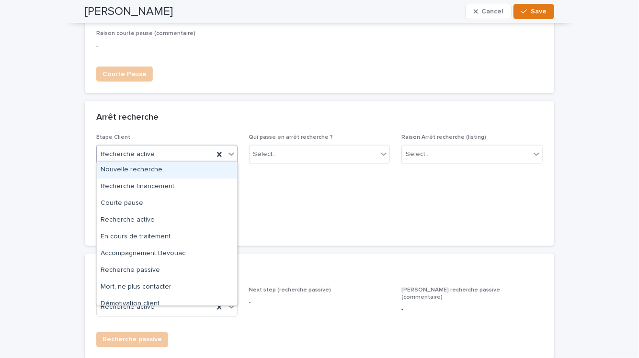
click at [161, 151] on div "Recherche active" at bounding box center [155, 155] width 117 height 16
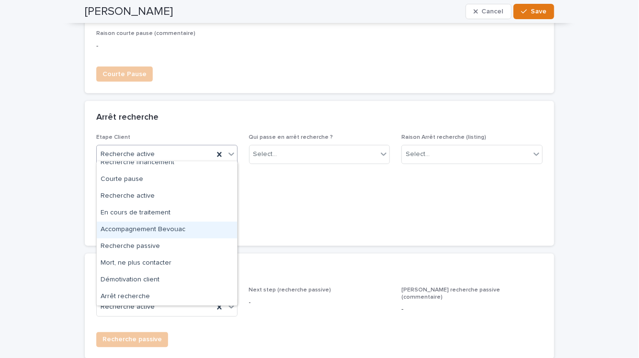
scroll to position [0, 0]
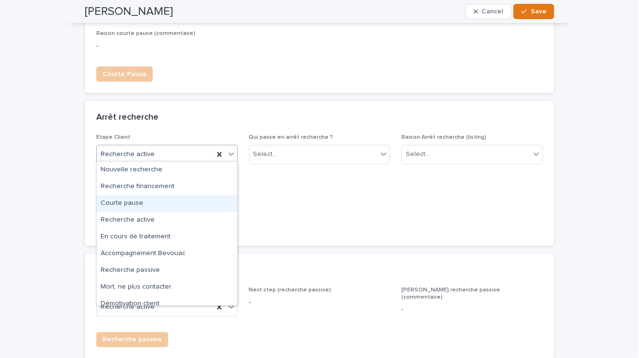
click at [144, 207] on div "Courte pause" at bounding box center [167, 203] width 140 height 17
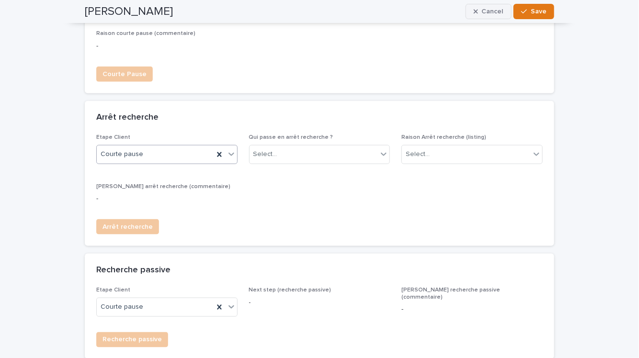
click at [545, 14] on span "Save" at bounding box center [539, 11] width 16 height 7
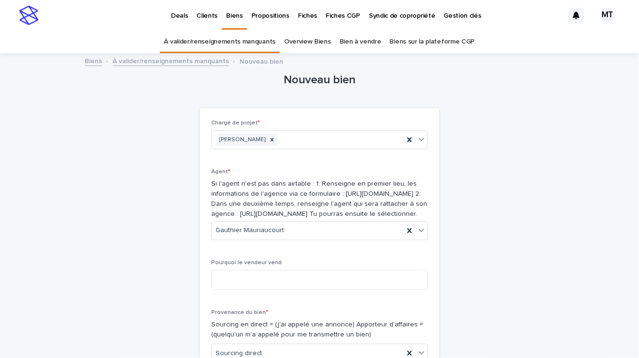
scroll to position [141, 0]
